Goal: Task Accomplishment & Management: Use online tool/utility

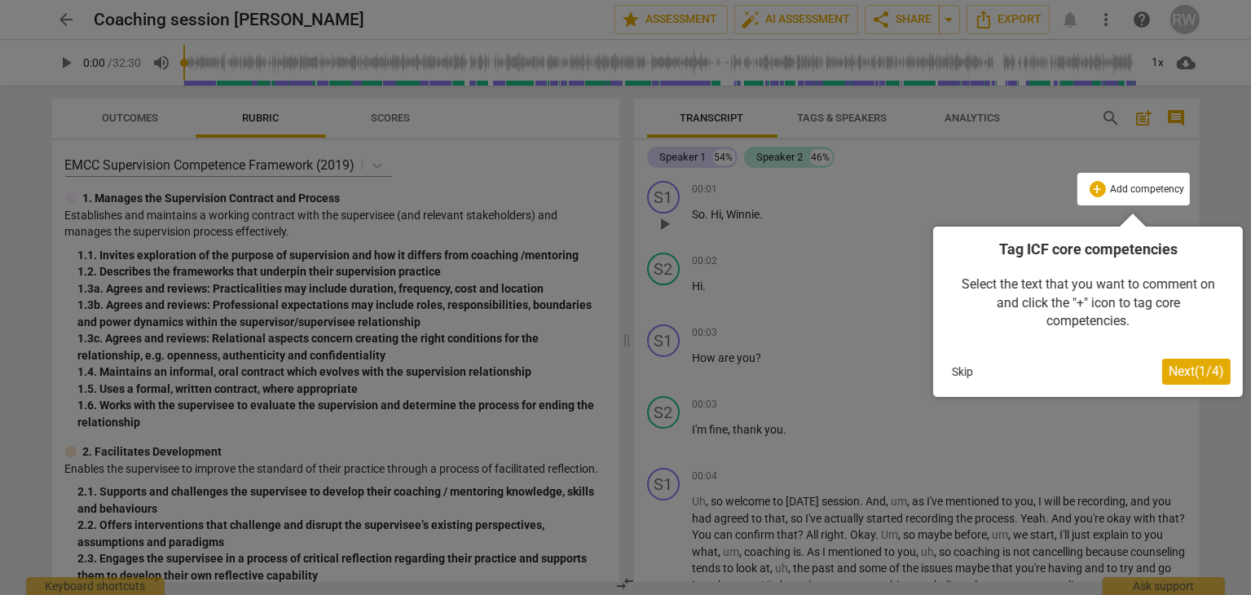
click at [963, 370] on button "Skip" at bounding box center [962, 371] width 34 height 24
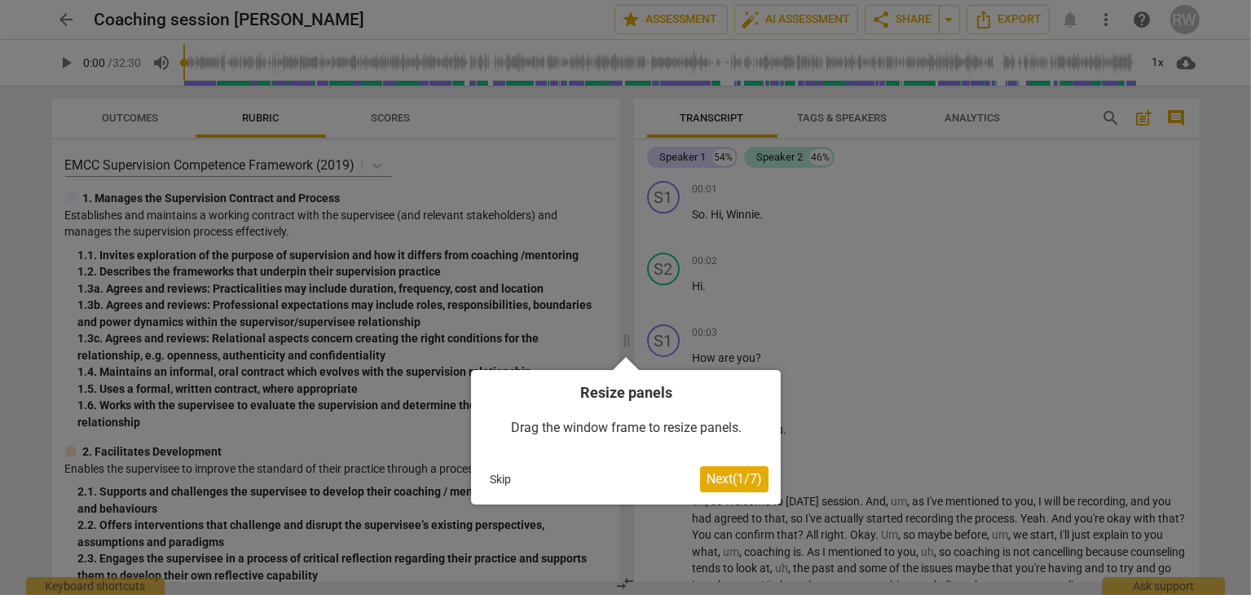
click at [502, 477] on button "Skip" at bounding box center [500, 479] width 34 height 24
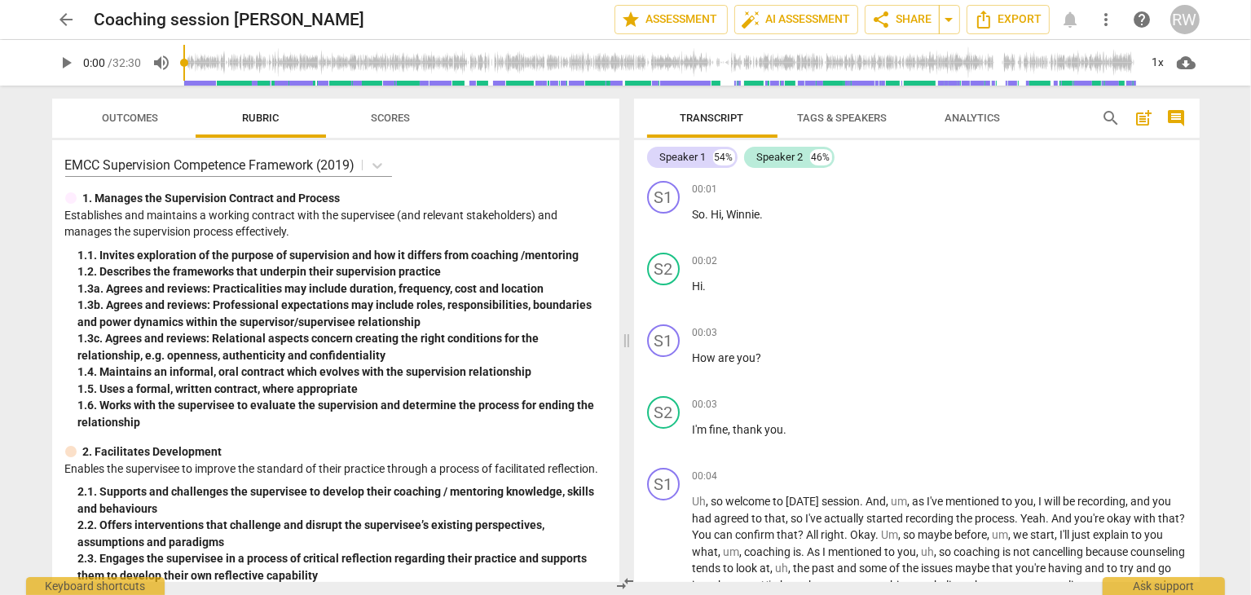
drag, startPoint x: 1065, startPoint y: 174, endPoint x: 1139, endPoint y: 174, distance: 73.4
click at [1139, 174] on div "Speaker 1 54% Speaker 2 46% S1 play_arrow pause 00:01 + Add competency keyboard…" at bounding box center [917, 361] width 566 height 442
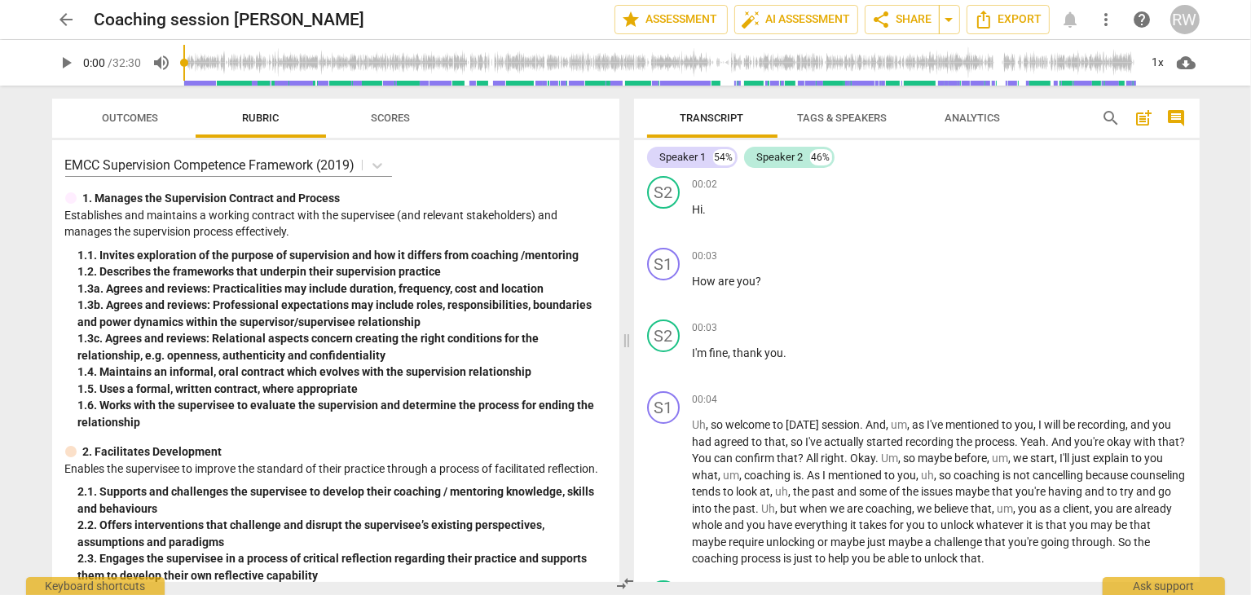
scroll to position [267, 0]
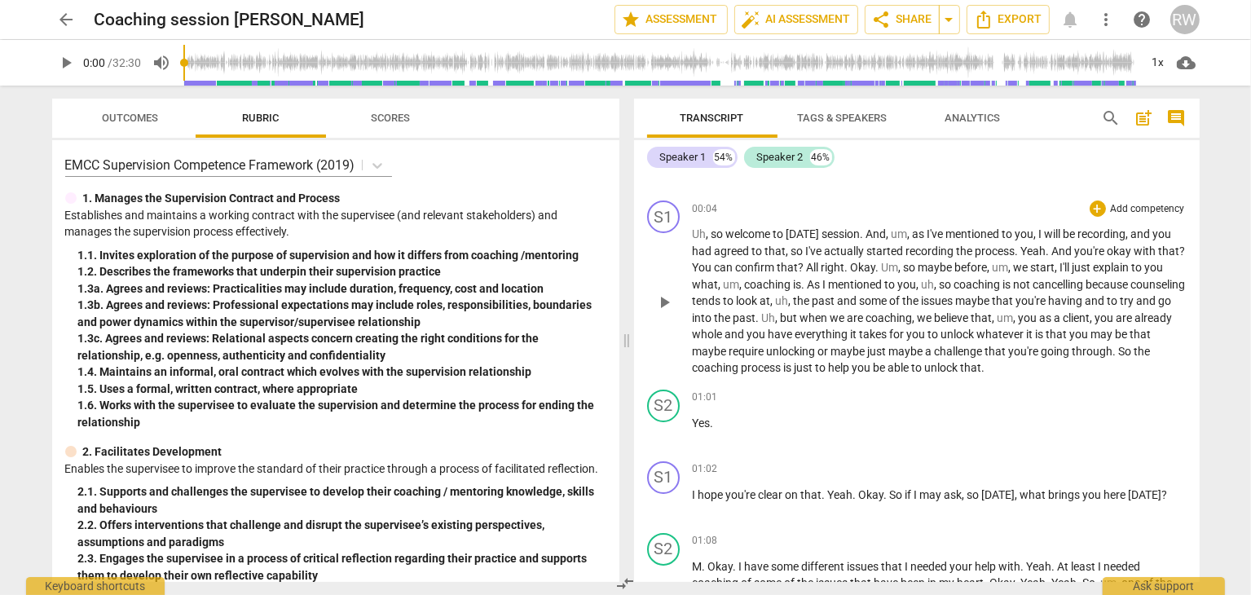
click at [908, 229] on span "um" at bounding box center [900, 233] width 16 height 13
drag, startPoint x: 910, startPoint y: 229, endPoint x: 898, endPoint y: 235, distance: 12.8
click at [898, 235] on span "um" at bounding box center [900, 233] width 16 height 13
click at [963, 211] on span "keyboard_arrow_down" at bounding box center [967, 211] width 20 height 20
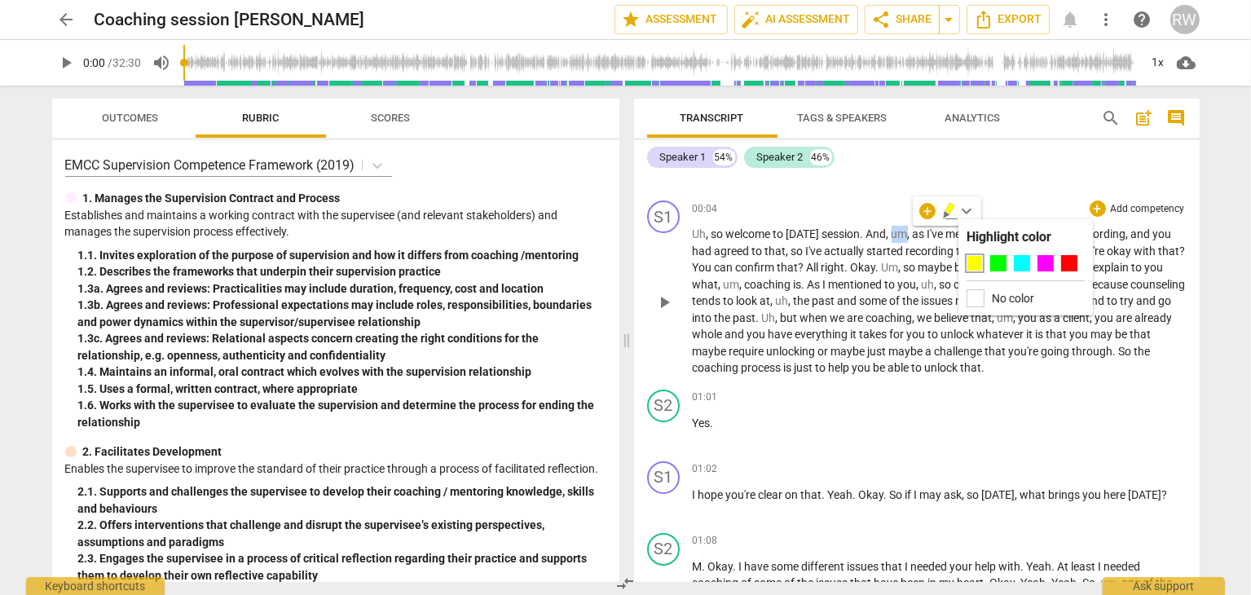
click at [902, 231] on span "um" at bounding box center [900, 233] width 16 height 13
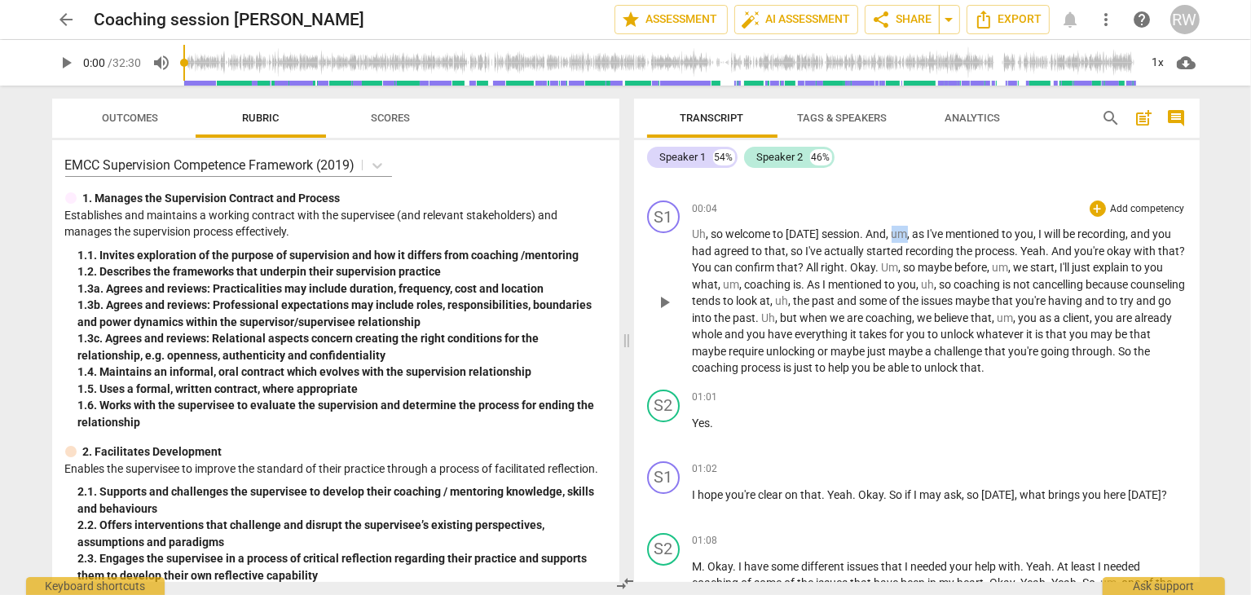
drag, startPoint x: 911, startPoint y: 231, endPoint x: 899, endPoint y: 231, distance: 12.2
click at [899, 231] on span "um" at bounding box center [900, 233] width 16 height 13
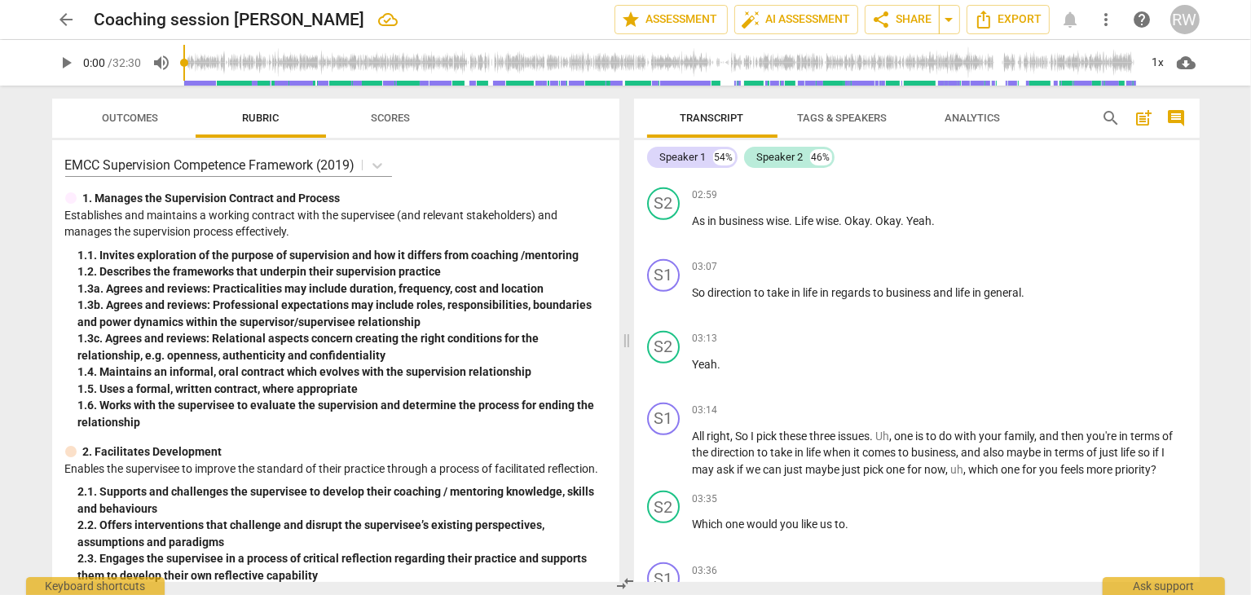
scroll to position [1162, 0]
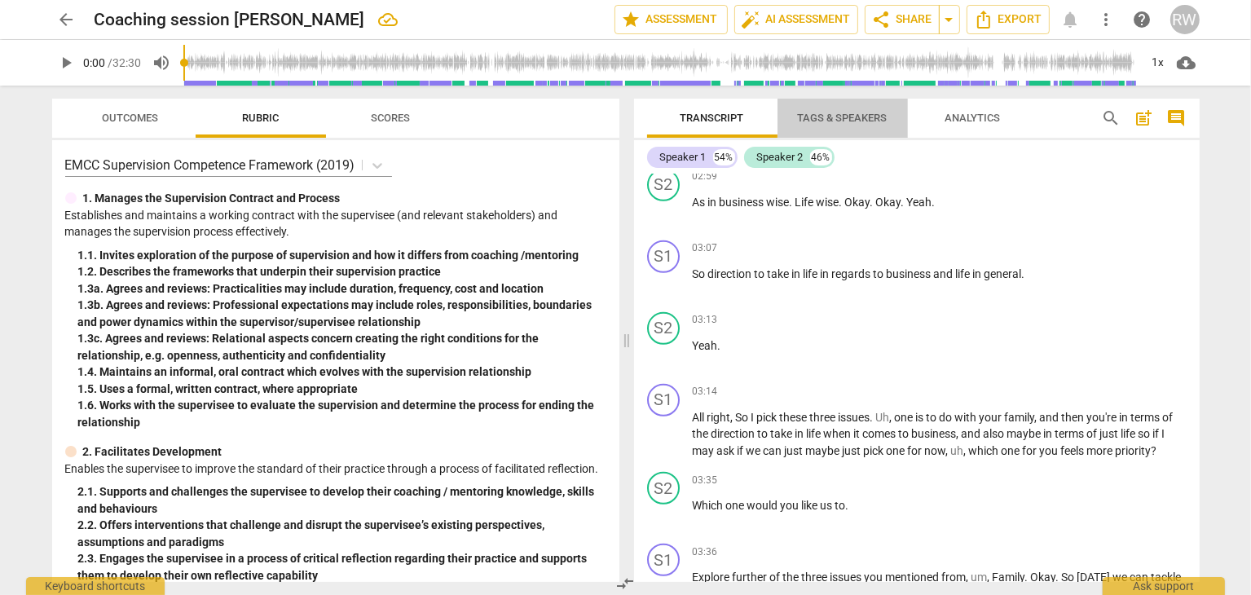
click at [843, 115] on span "Tags & Speakers" at bounding box center [843, 118] width 90 height 12
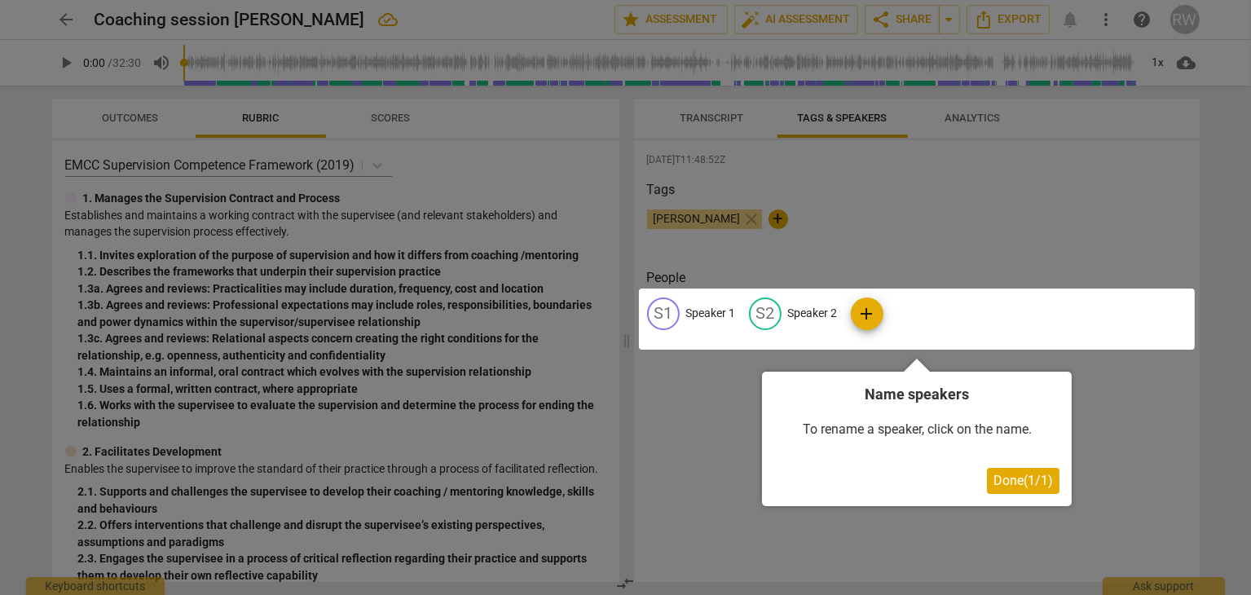
click at [1002, 476] on span "Done ( 1 / 1 )" at bounding box center [1023, 480] width 59 height 15
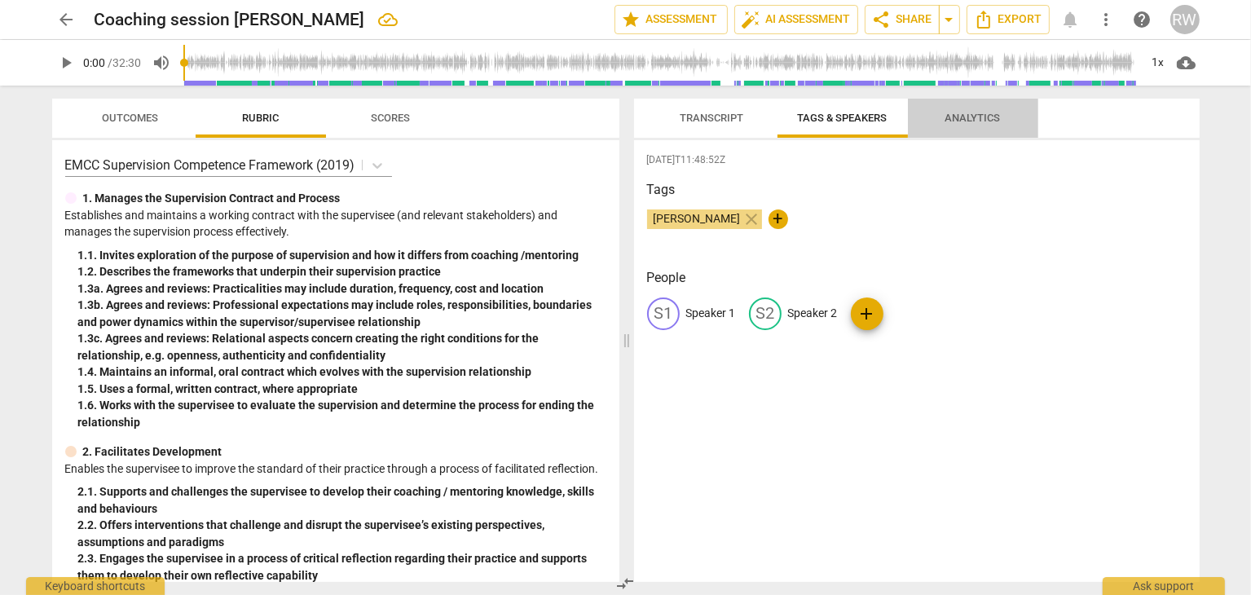
click at [963, 117] on span "Analytics" at bounding box center [972, 118] width 55 height 12
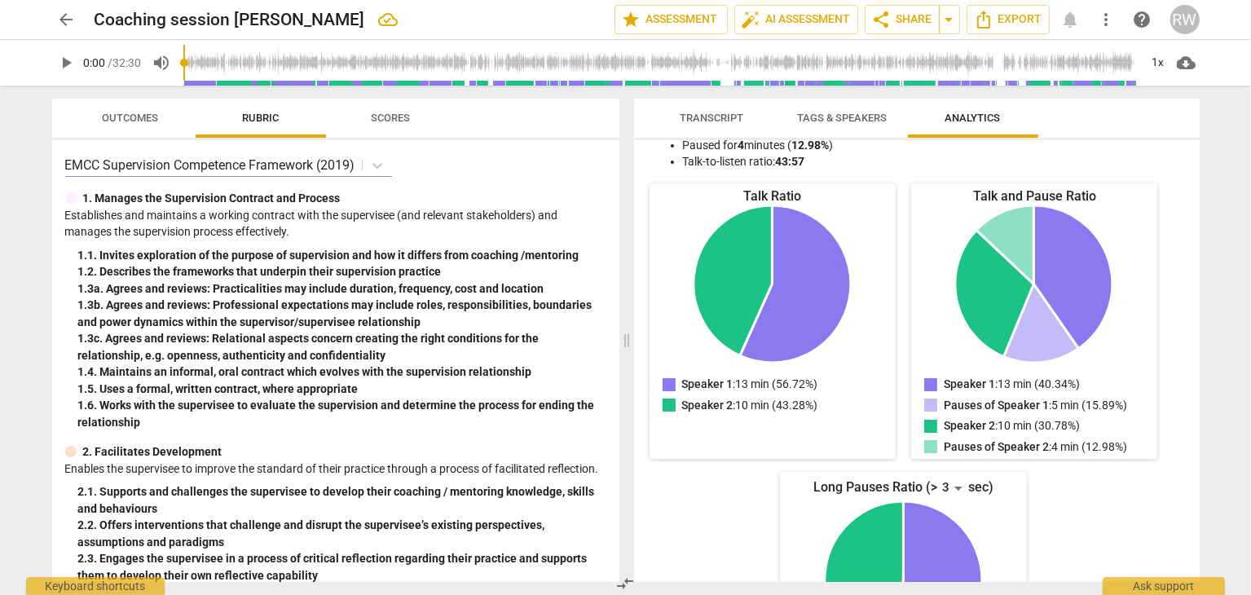
scroll to position [0, 0]
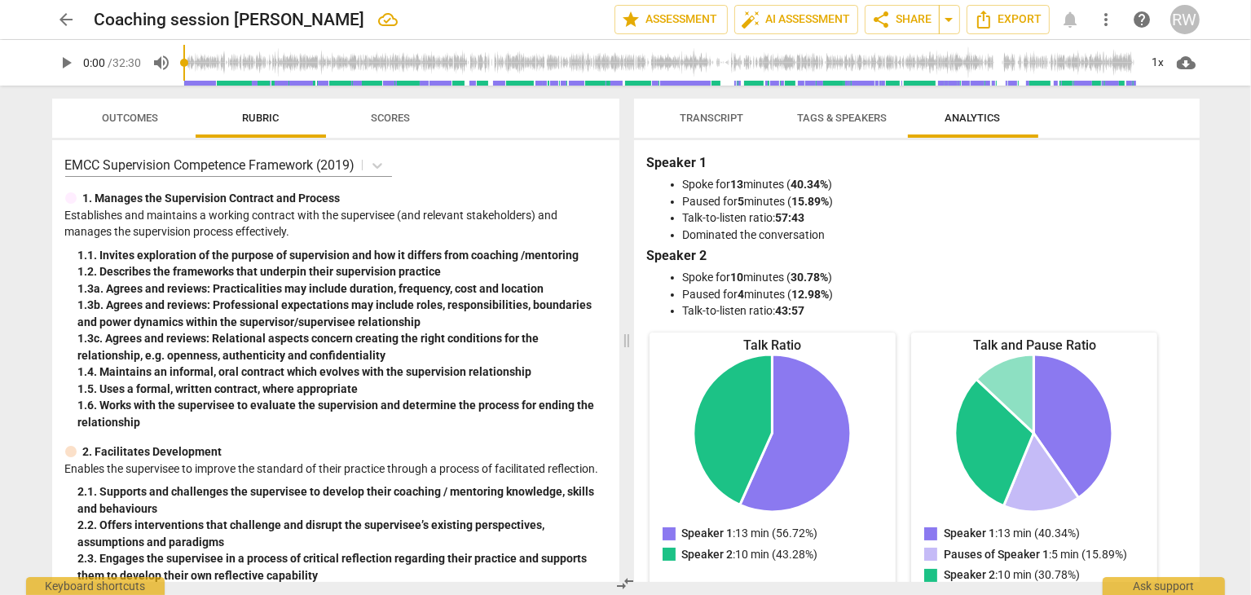
click at [700, 121] on span "Transcript" at bounding box center [713, 118] width 64 height 12
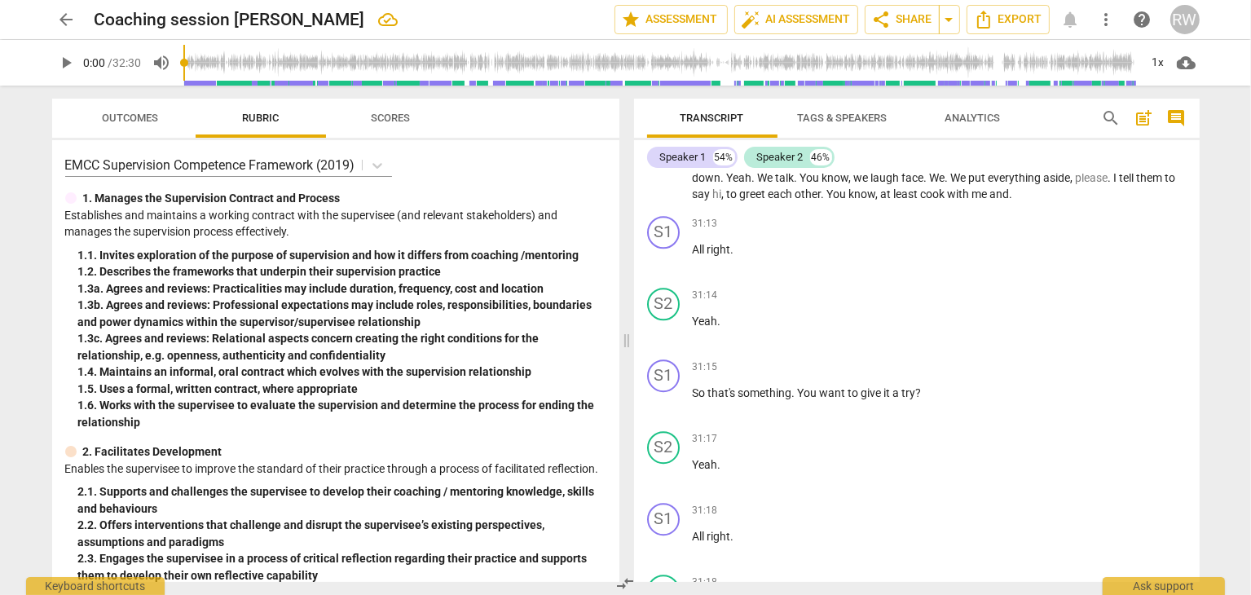
scroll to position [9935, 0]
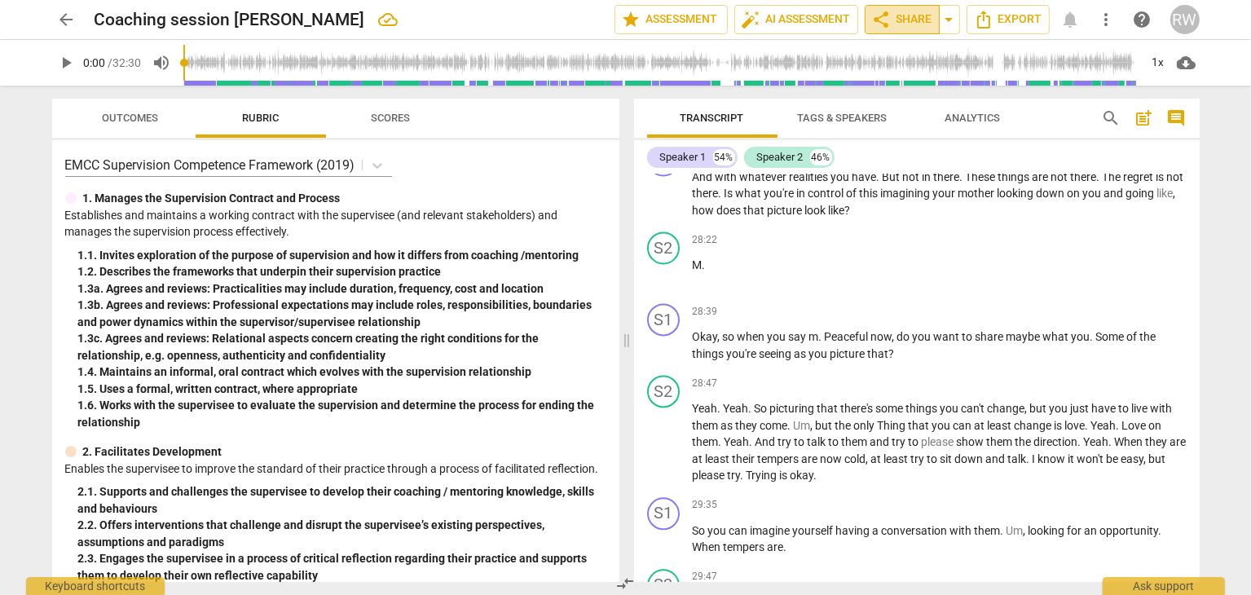
click at [902, 26] on span "share Share" at bounding box center [902, 20] width 60 height 20
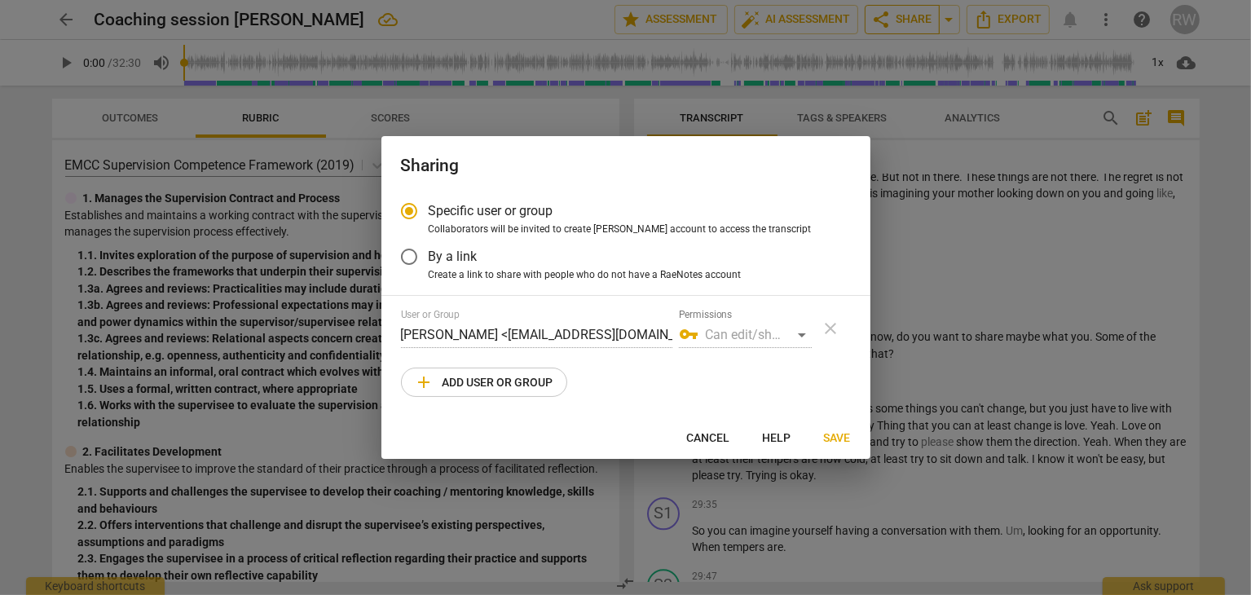
radio input "false"
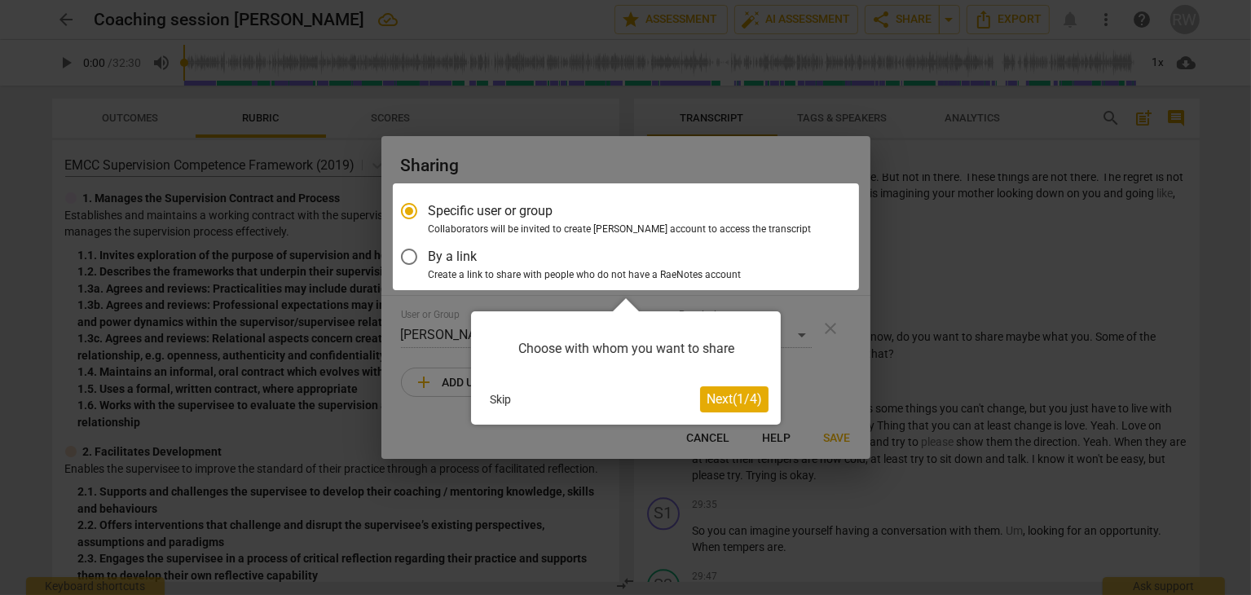
click at [498, 404] on button "Skip" at bounding box center [500, 399] width 34 height 24
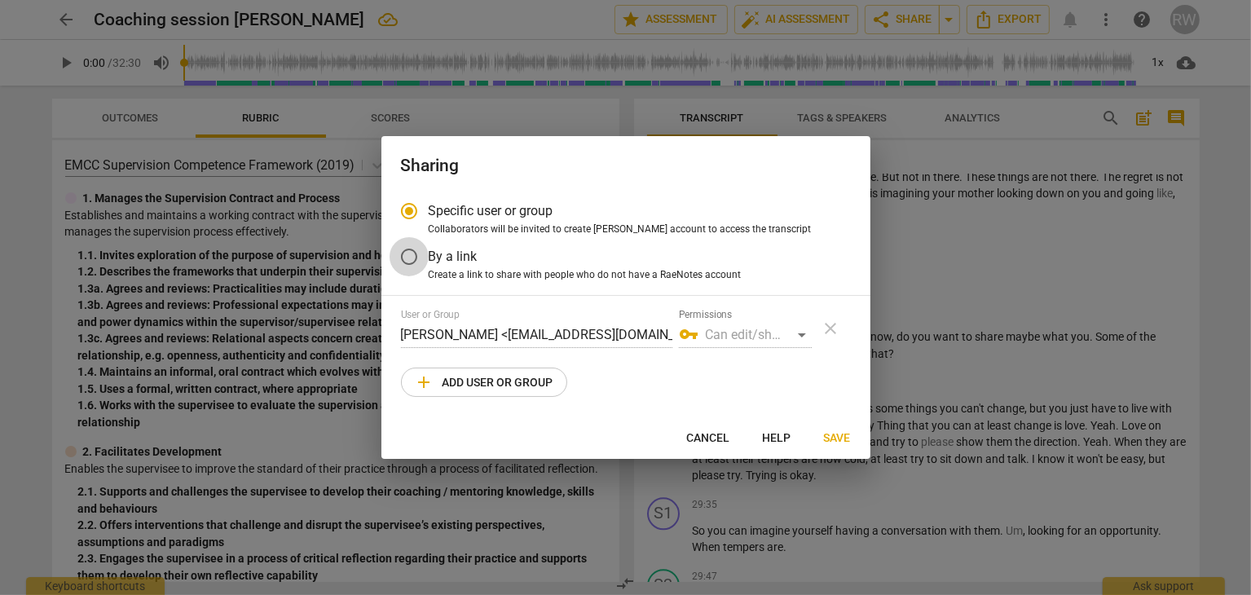
click at [410, 261] on input "By a link" at bounding box center [409, 256] width 39 height 39
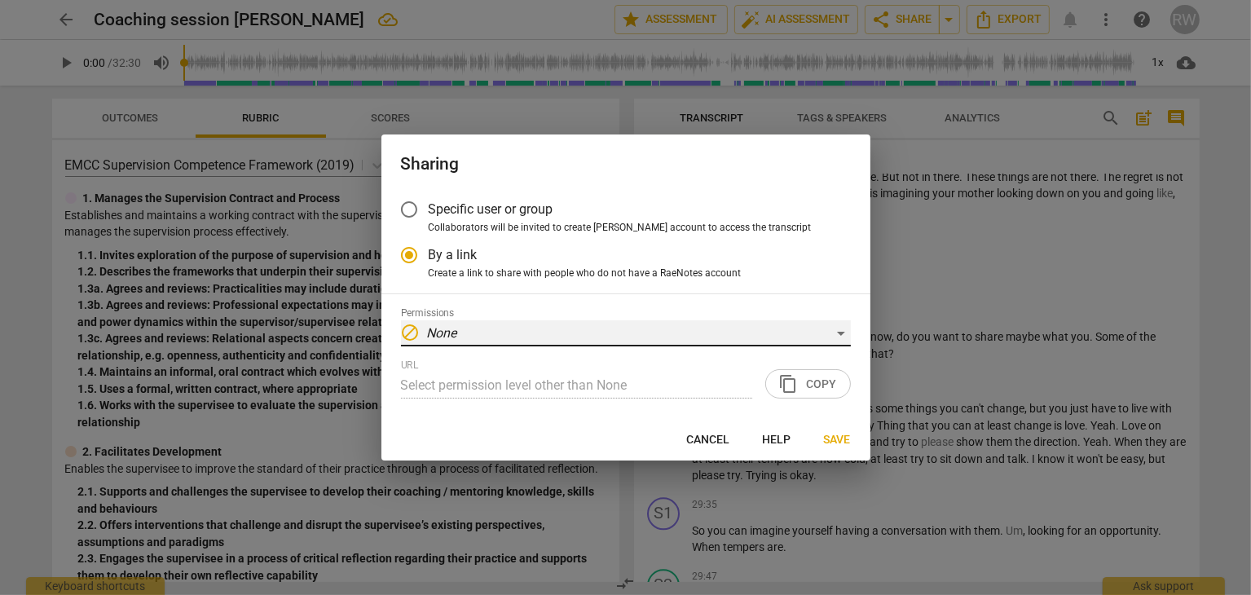
click at [839, 333] on div "block None" at bounding box center [626, 333] width 450 height 26
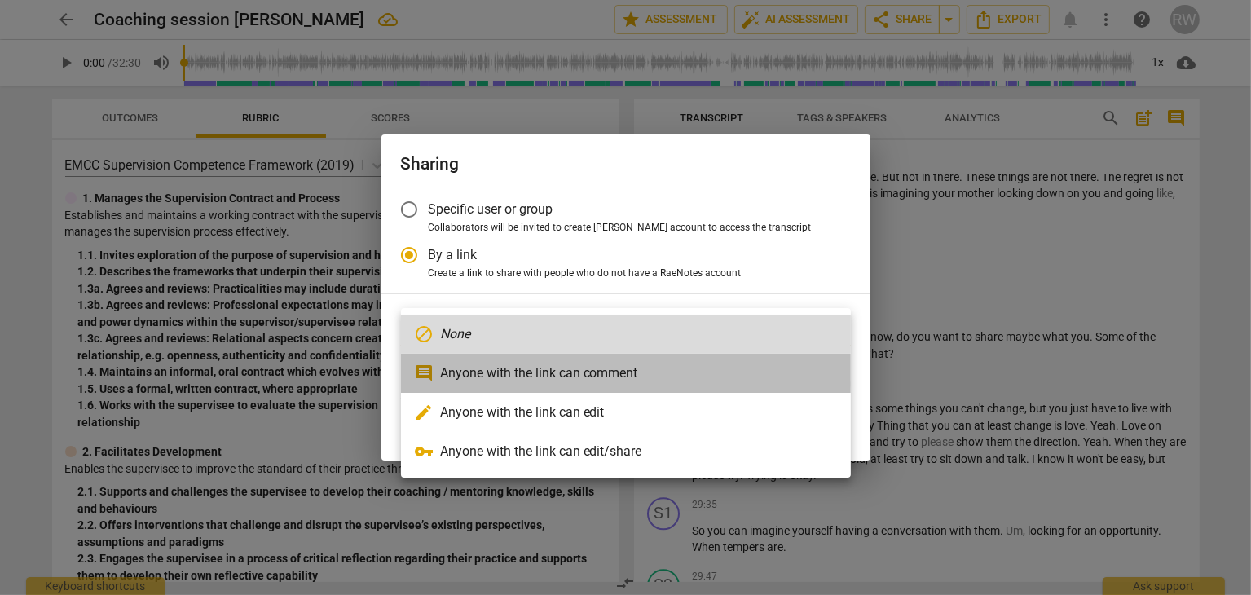
click at [729, 378] on li "comment Anyone with the link can comment" at bounding box center [626, 373] width 450 height 39
radio input "false"
type input "[URL][DOMAIN_NAME]"
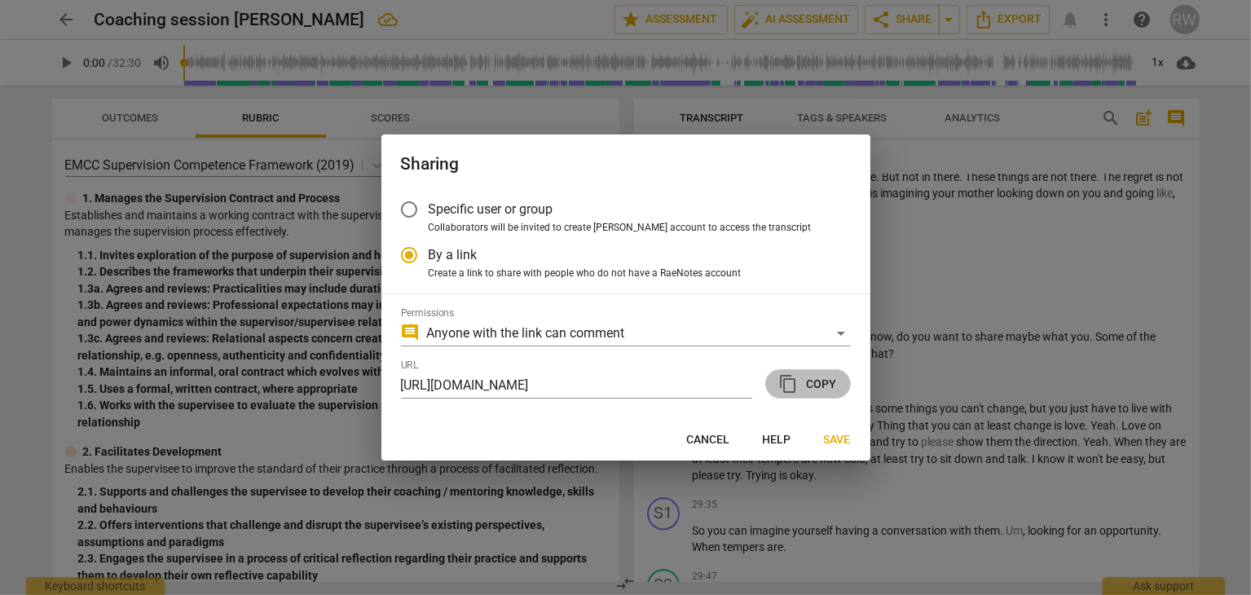
click at [810, 376] on span "content_copy Copy" at bounding box center [808, 384] width 58 height 20
click at [714, 448] on button "Cancel" at bounding box center [708, 439] width 69 height 29
radio input "false"
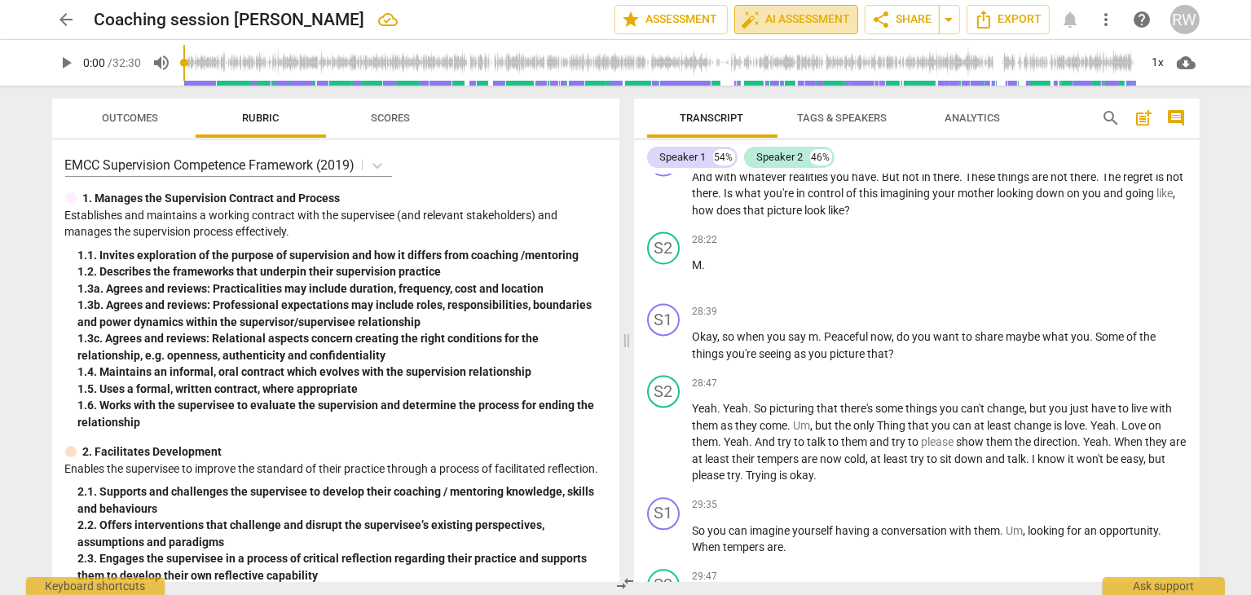
click at [791, 12] on span "auto_fix_high AI Assessment" at bounding box center [796, 20] width 109 height 20
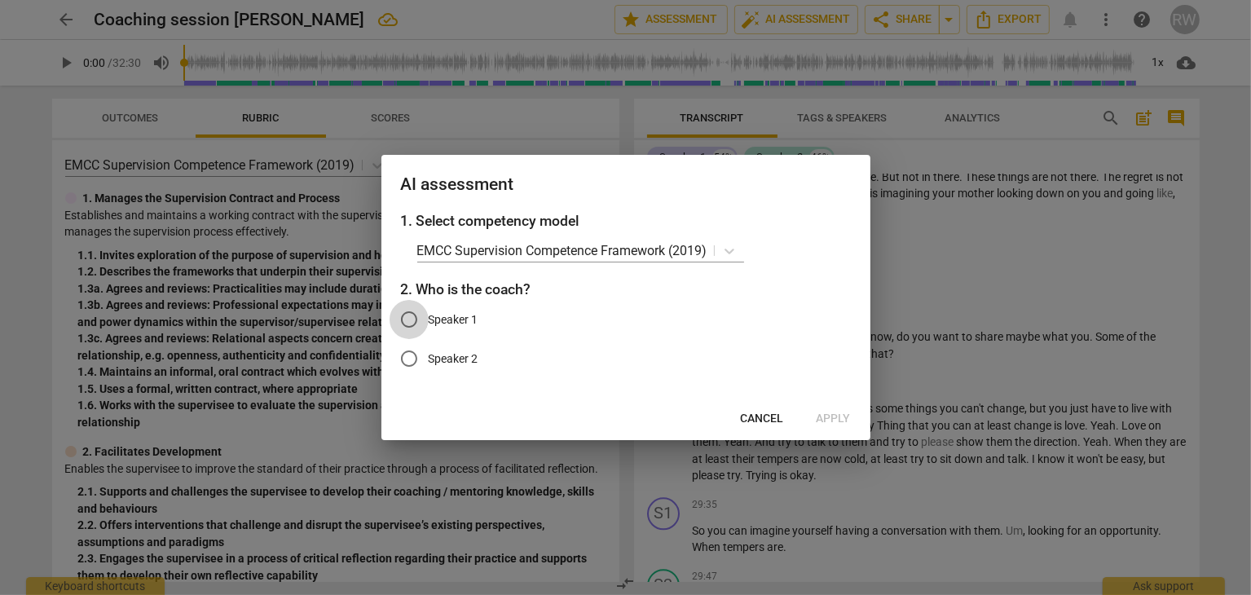
click at [414, 328] on input "Speaker 1" at bounding box center [409, 319] width 39 height 39
radio input "true"
click at [836, 418] on span "Apply" at bounding box center [834, 419] width 34 height 16
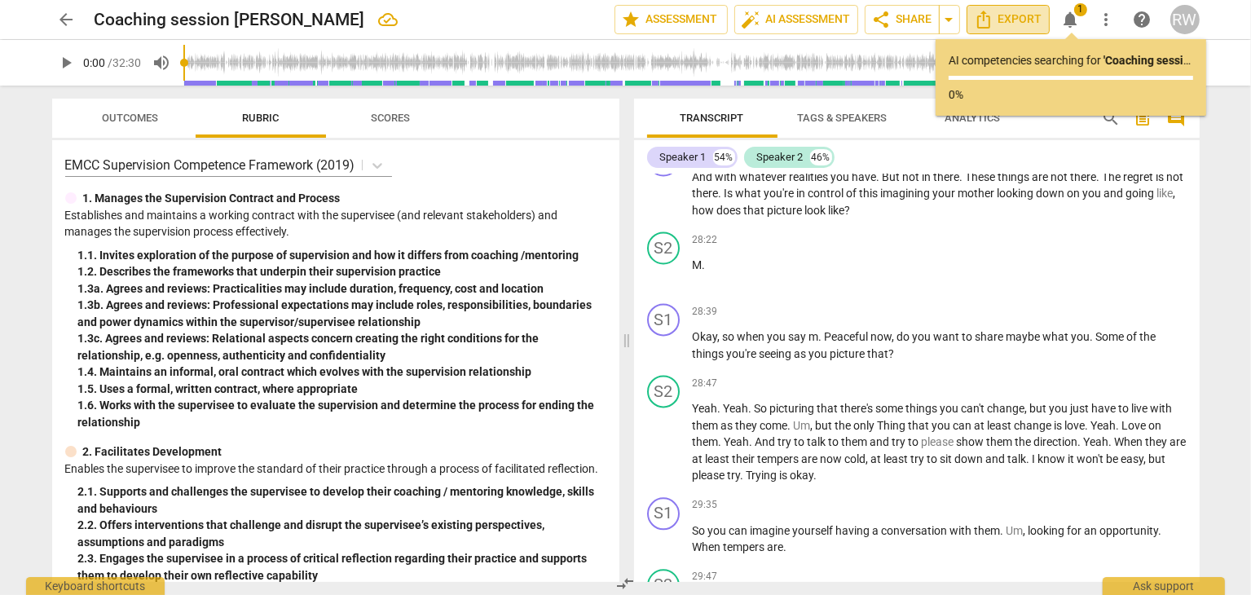
click at [998, 17] on span "Export" at bounding box center [1008, 20] width 68 height 20
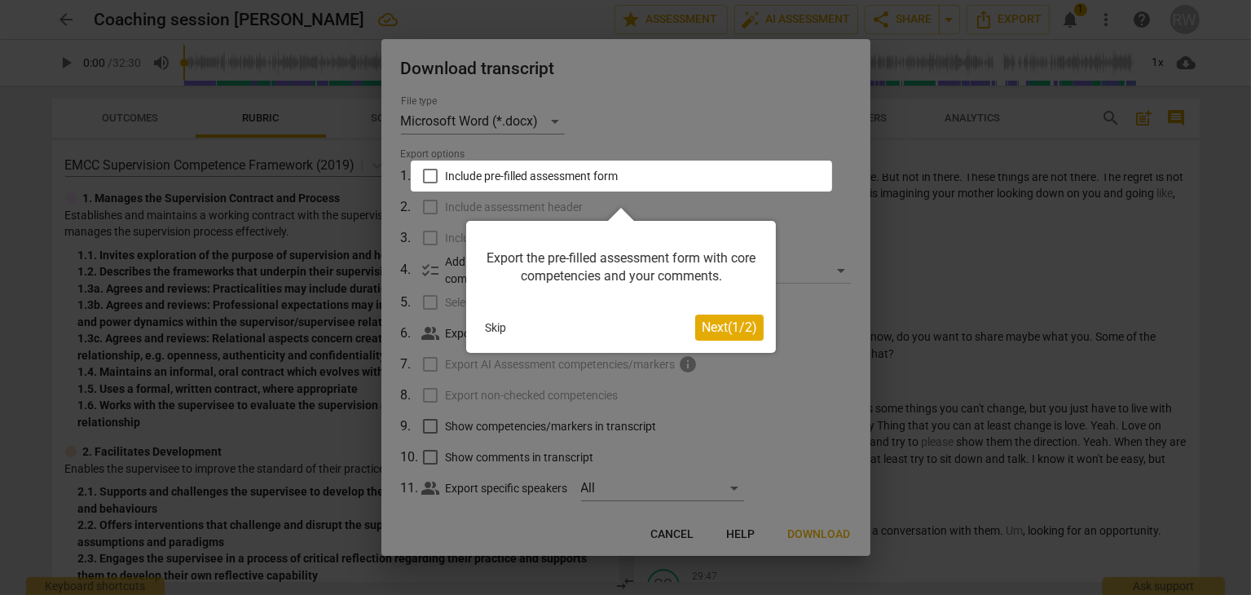
click at [499, 325] on button "Skip" at bounding box center [495, 327] width 34 height 24
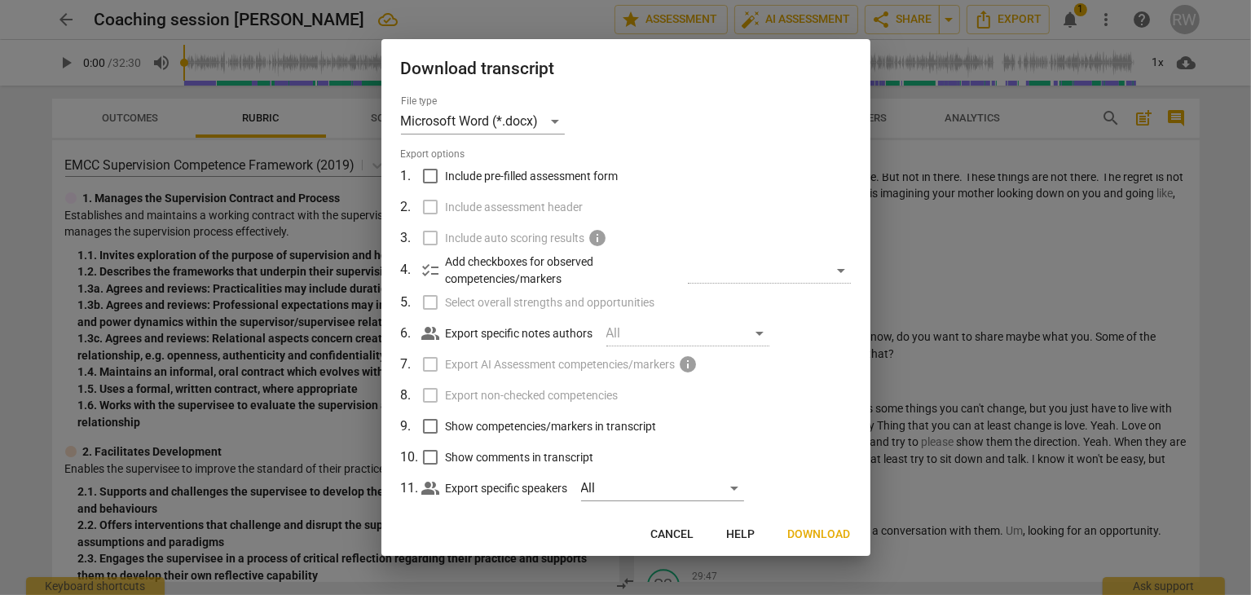
click at [1063, 242] on div at bounding box center [625, 297] width 1251 height 595
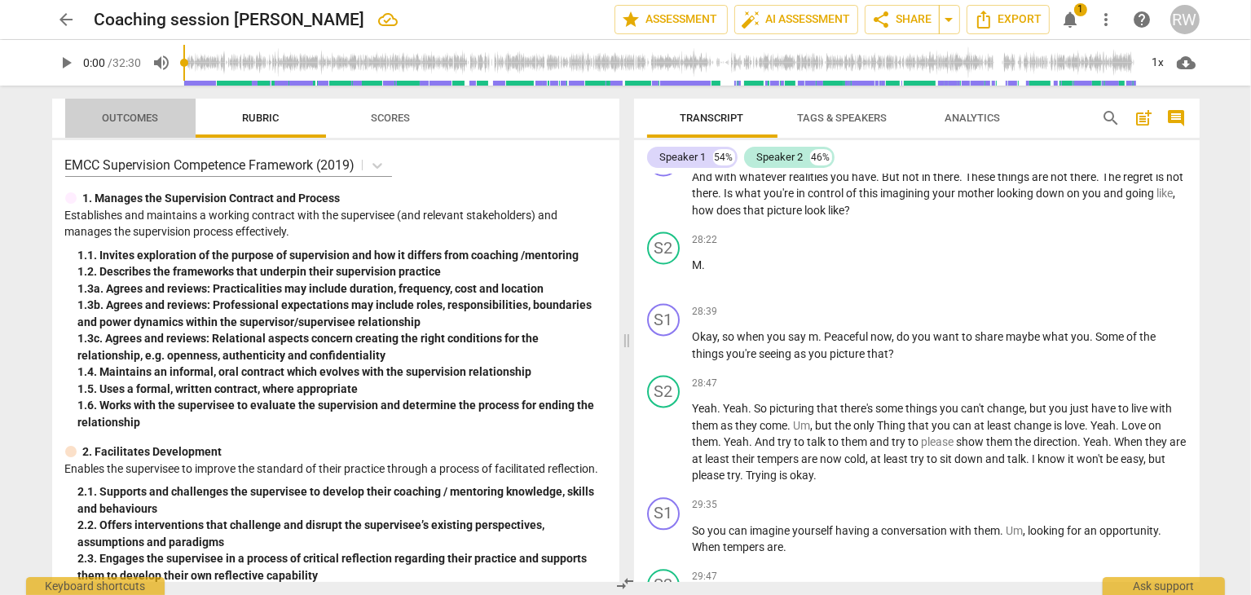
click at [135, 120] on span "Outcomes" at bounding box center [130, 118] width 56 height 12
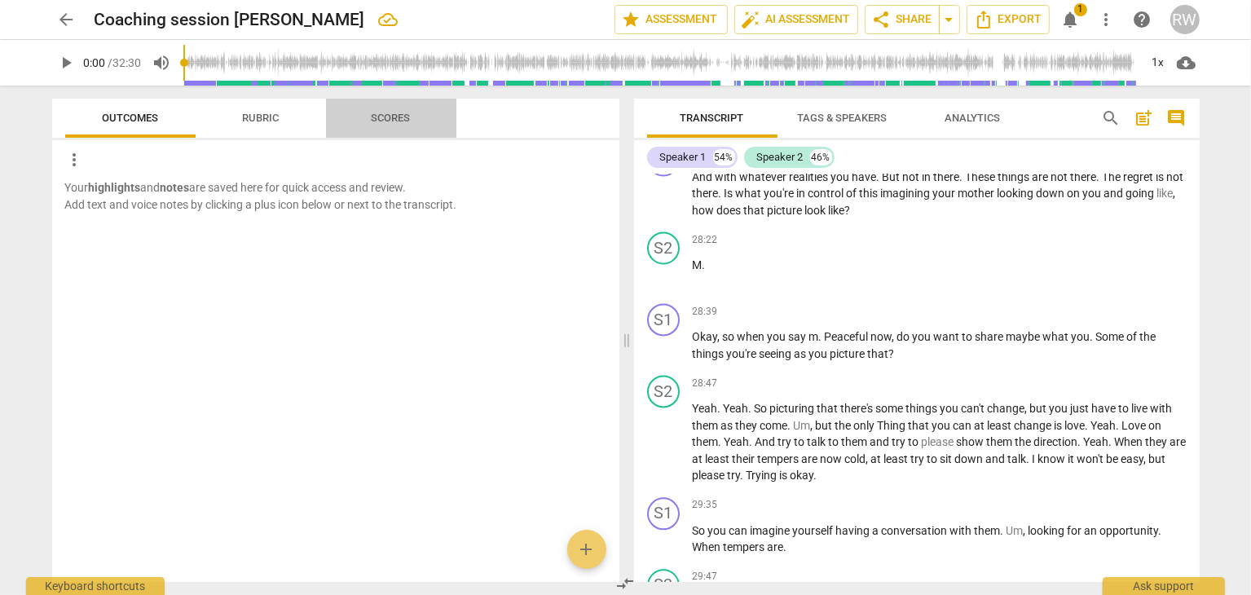
click at [399, 119] on span "Scores" at bounding box center [391, 118] width 39 height 12
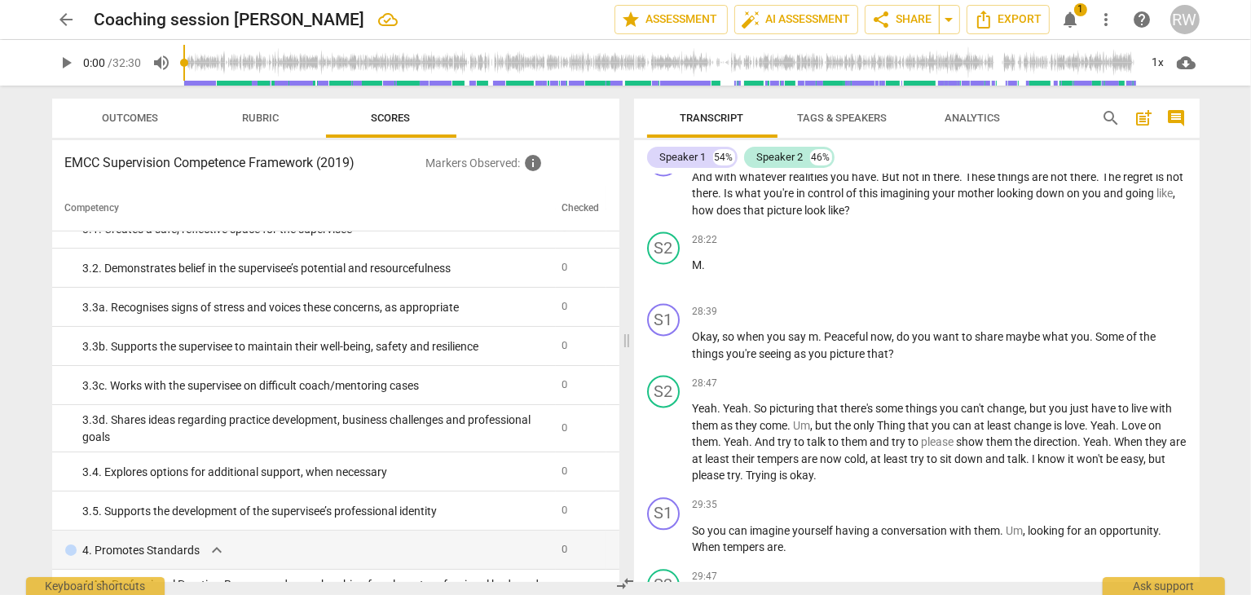
scroll to position [0, 0]
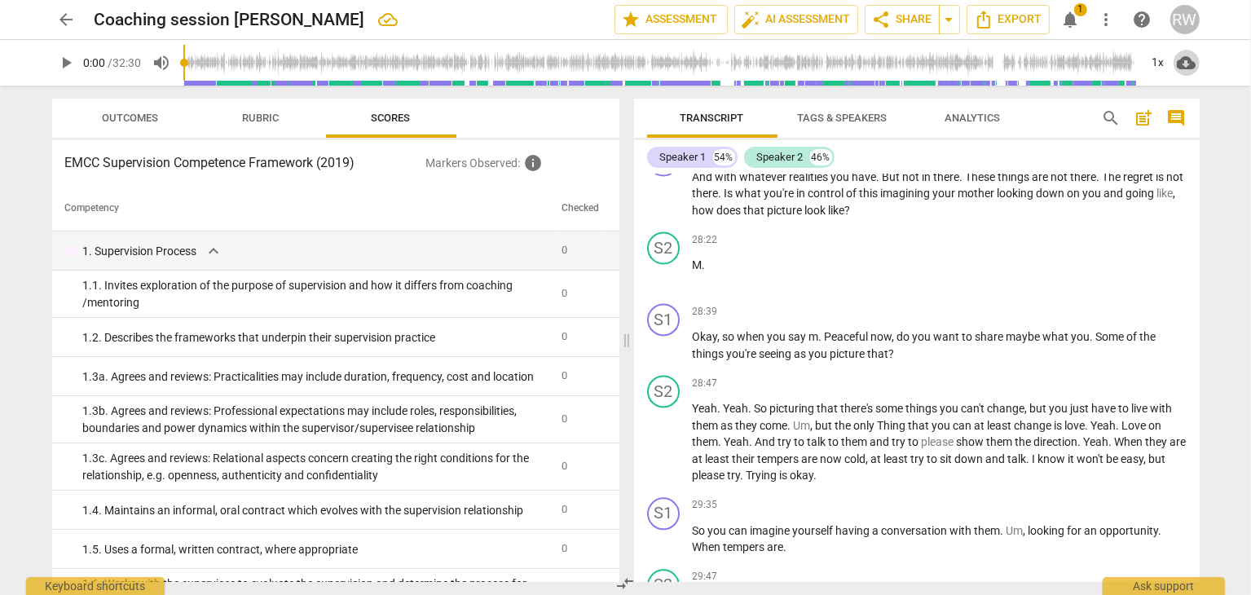
click at [1187, 60] on span "cloud_download" at bounding box center [1187, 63] width 20 height 20
click at [1188, 61] on li "Download audio" at bounding box center [1178, 62] width 121 height 39
click at [64, 59] on span "play_arrow" at bounding box center [67, 63] width 20 height 20
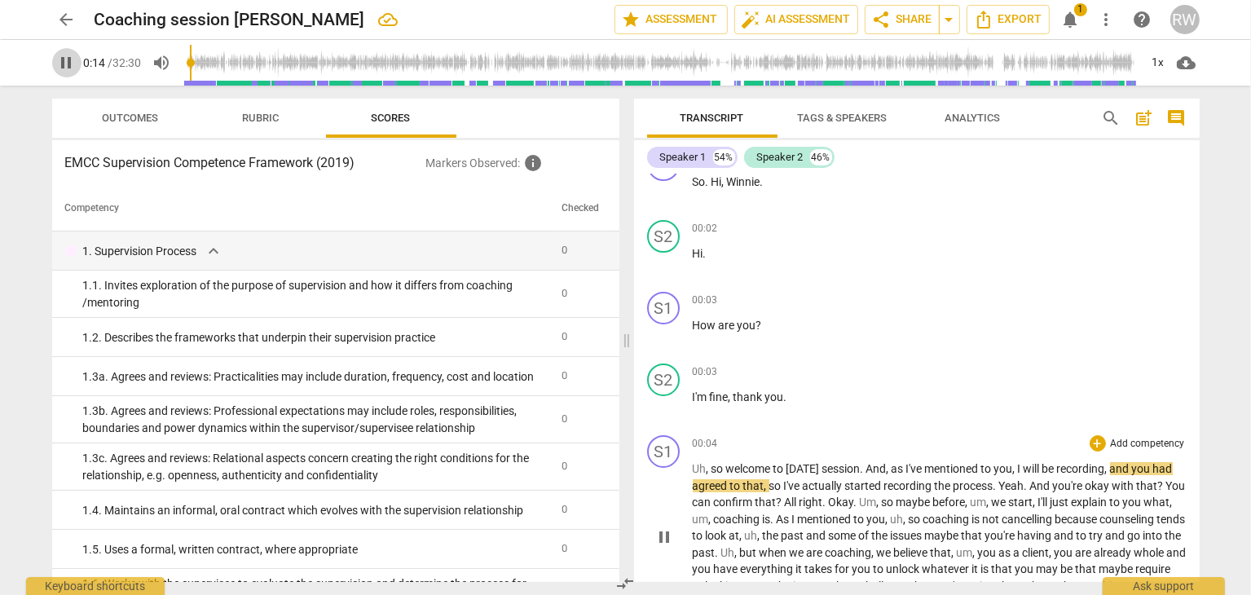
click at [66, 59] on span "pause" at bounding box center [67, 63] width 20 height 20
type input "15"
